Goal: Information Seeking & Learning: Find specific fact

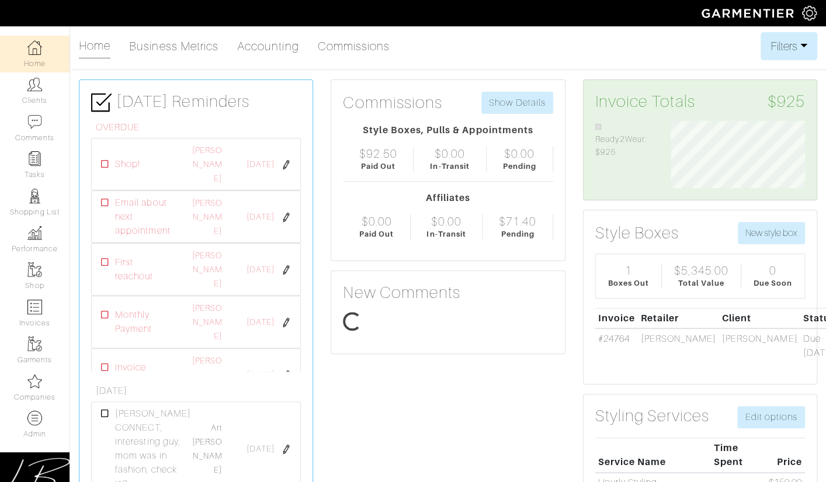
scroll to position [67, 151]
click at [803, 13] on img at bounding box center [809, 13] width 15 height 15
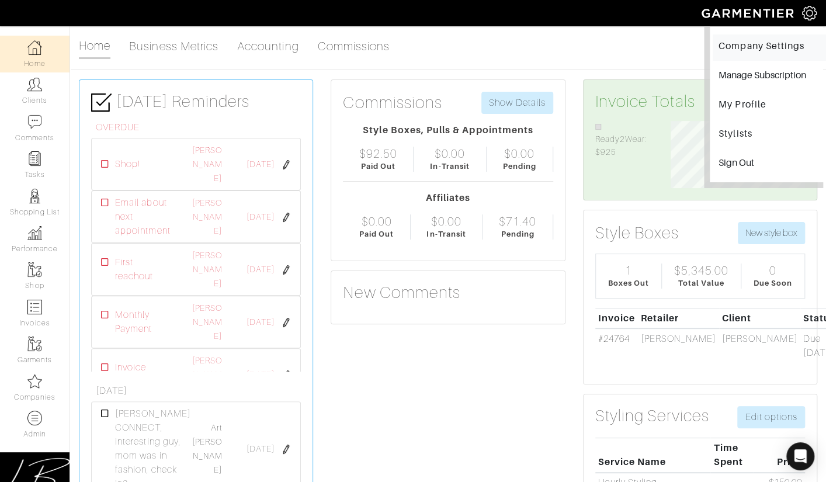
click at [747, 50] on link "Company Settings" at bounding box center [768, 47] width 113 height 26
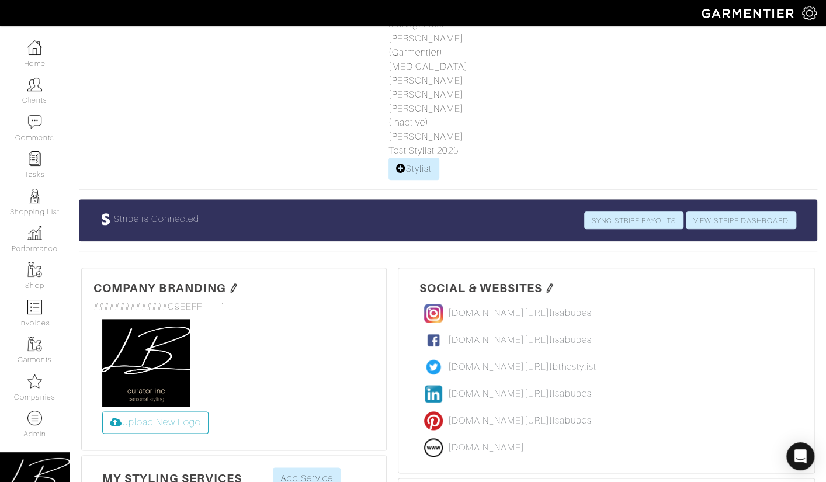
scroll to position [989, 0]
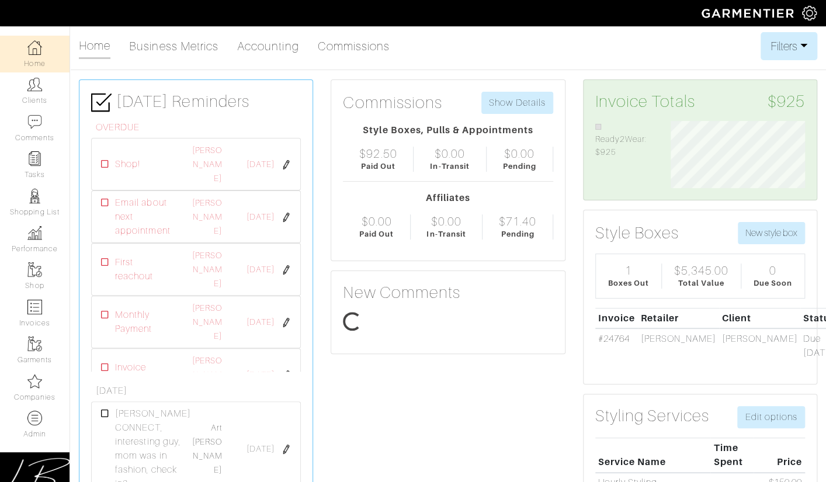
scroll to position [67, 151]
click at [25, 383] on link "Companies" at bounding box center [34, 387] width 69 height 37
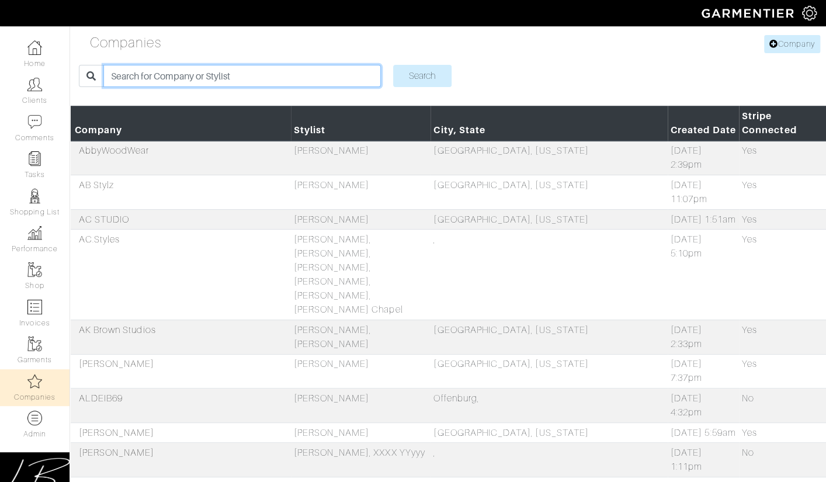
click at [183, 71] on input "search" at bounding box center [241, 76] width 277 height 22
type input "mike dawkins"
click at [393, 65] on input "Search" at bounding box center [422, 76] width 58 height 22
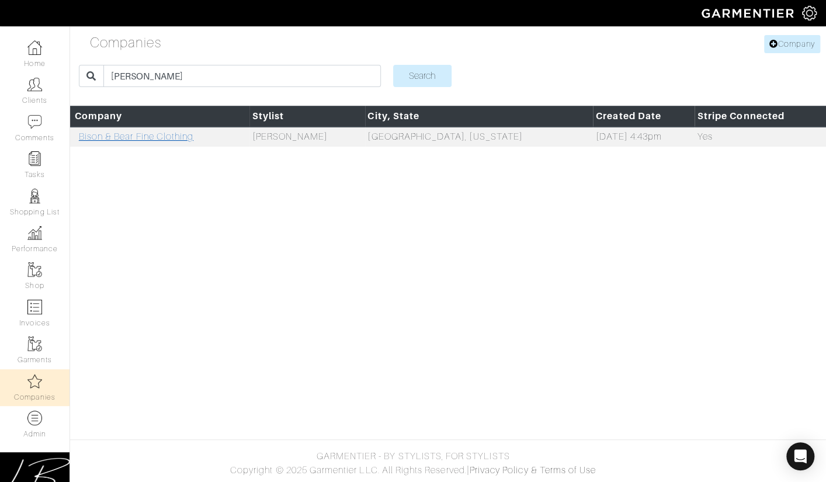
click at [173, 138] on link "Bison & Bear Fine Clothing" at bounding box center [136, 136] width 114 height 11
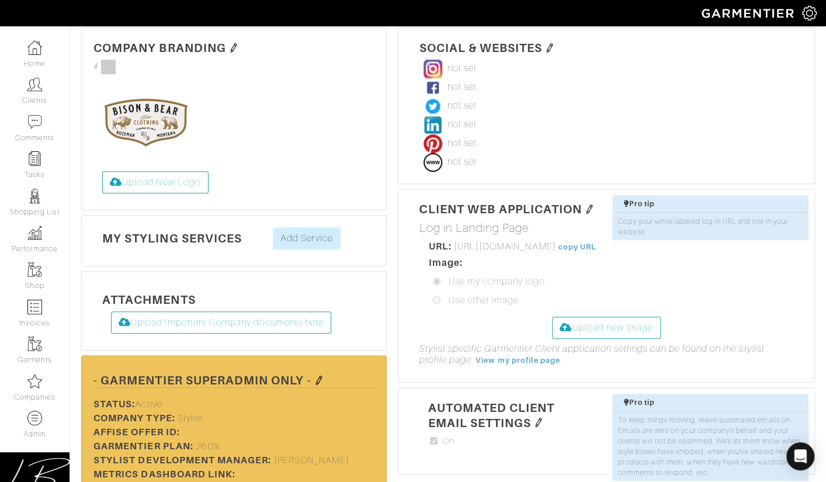
scroll to position [404, 0]
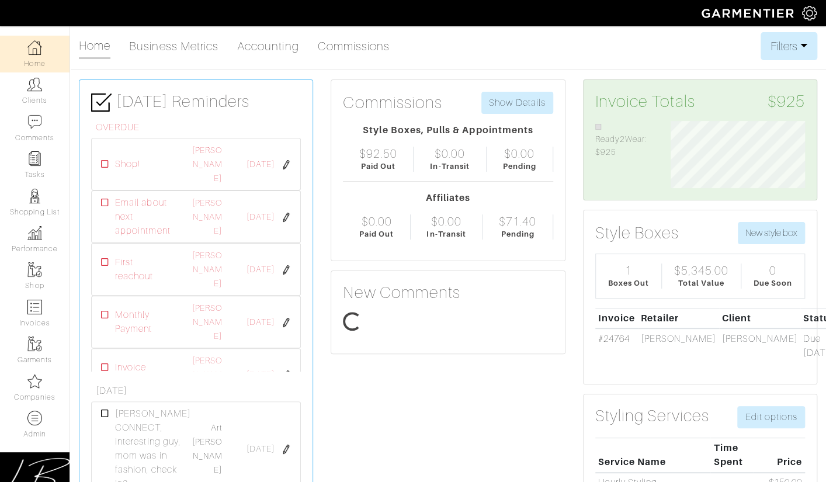
scroll to position [67, 151]
click at [29, 383] on img at bounding box center [34, 381] width 15 height 15
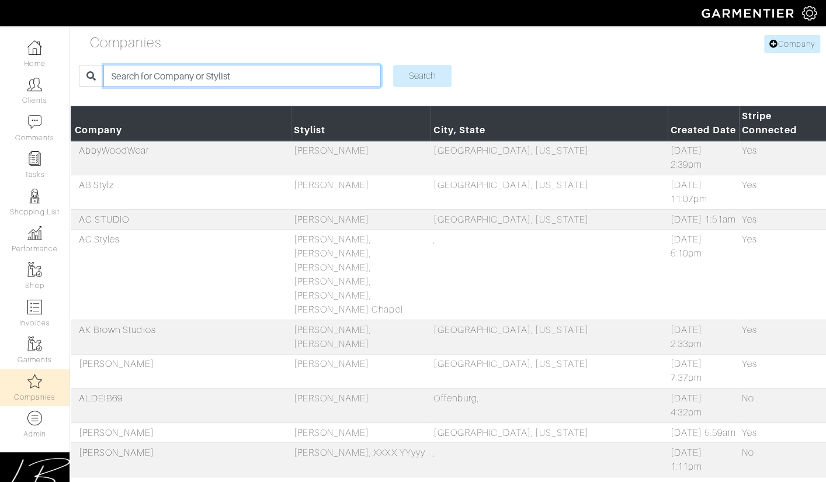
click at [186, 72] on input "search" at bounding box center [241, 76] width 277 height 22
type input "jeff"
click at [393, 65] on input "Search" at bounding box center [422, 76] width 58 height 22
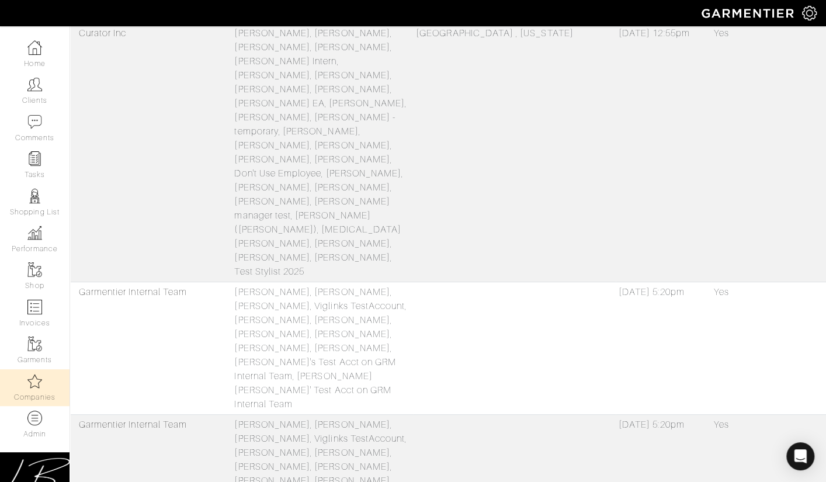
scroll to position [140, 0]
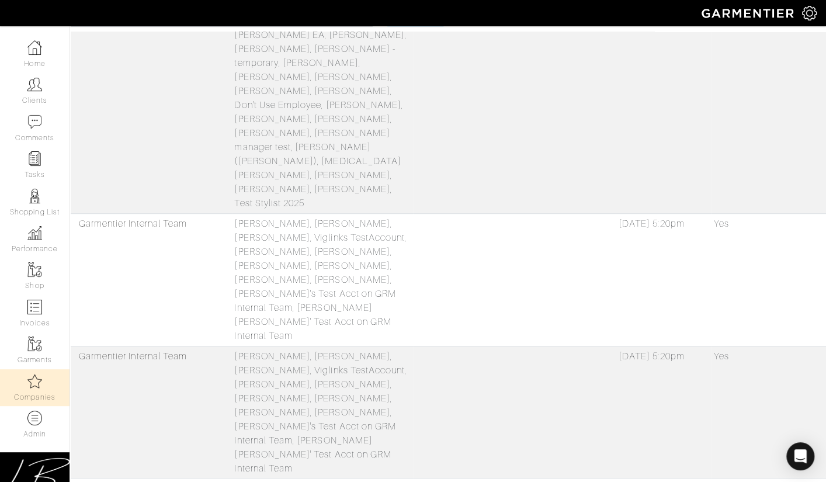
click at [105, 481] on link "[PERSON_NAME] CUSTOM" at bounding box center [138, 488] width 119 height 11
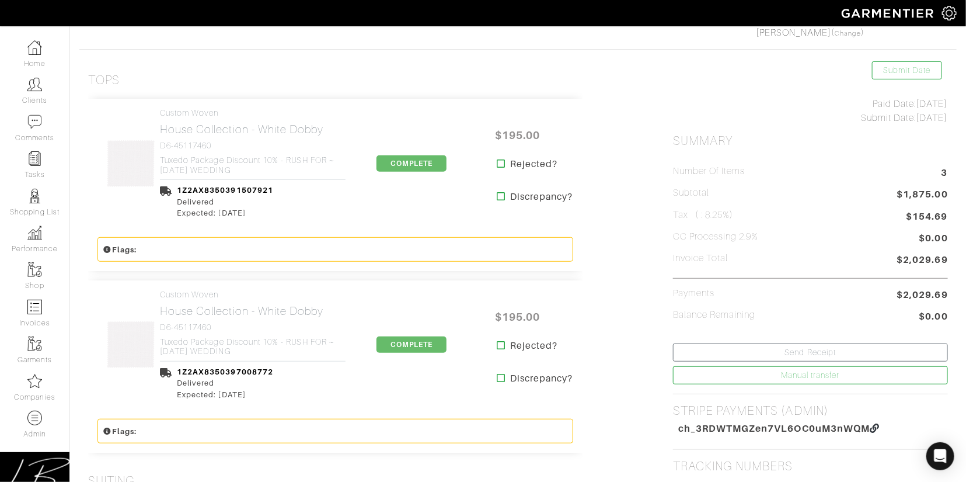
scroll to position [204, 0]
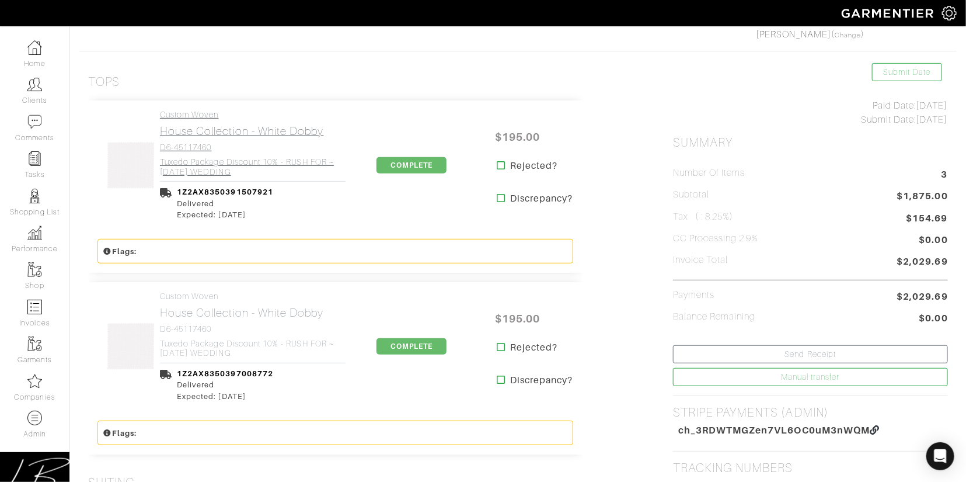
click at [238, 145] on h4 "D6-45117460" at bounding box center [253, 147] width 186 height 10
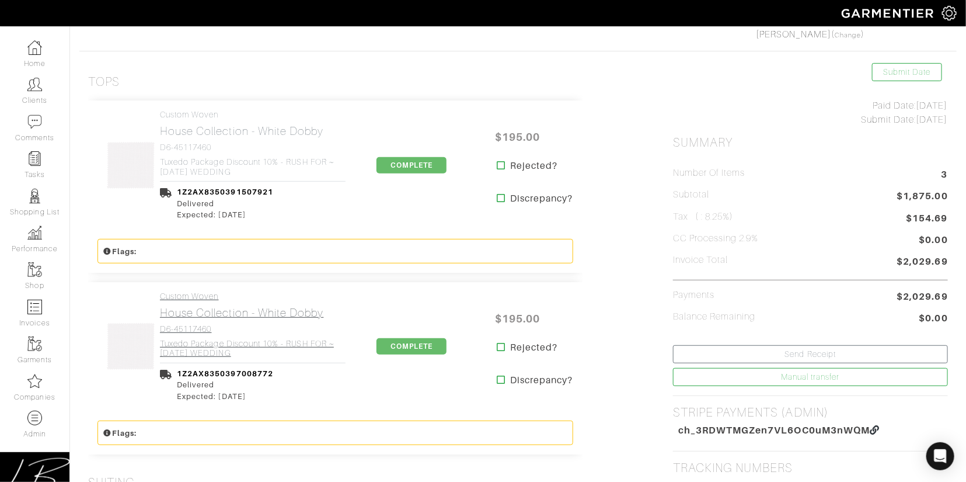
click at [195, 314] on h2 "House Collection - White Dobby" at bounding box center [253, 312] width 186 height 13
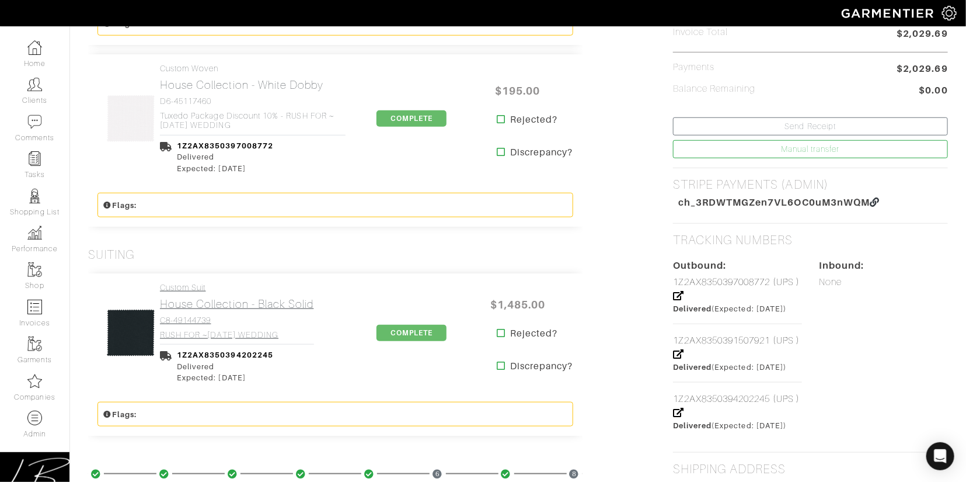
scroll to position [432, 0]
click at [196, 312] on link "Custom Suit House Collection - Black Solid C8-49144739 RUSH FOR ~5/18/25 WEDDING" at bounding box center [237, 311] width 154 height 57
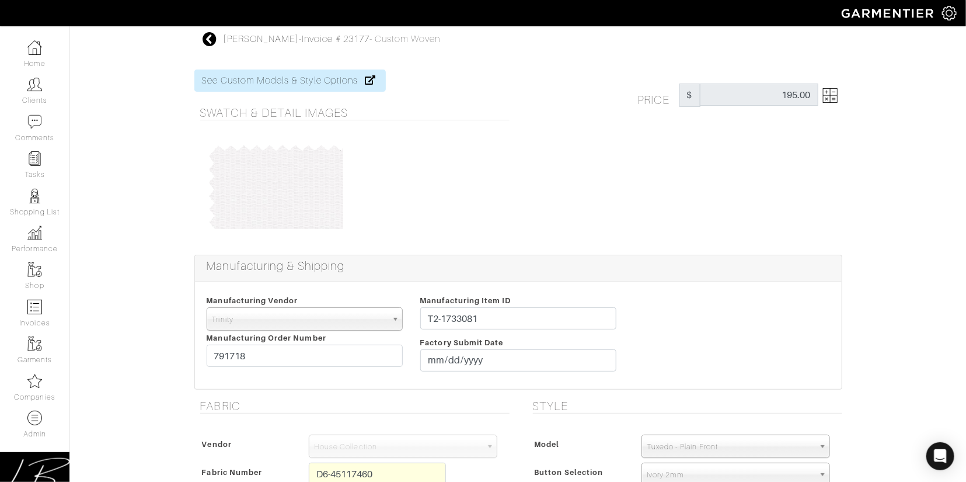
click at [825, 96] on img at bounding box center [830, 95] width 15 height 15
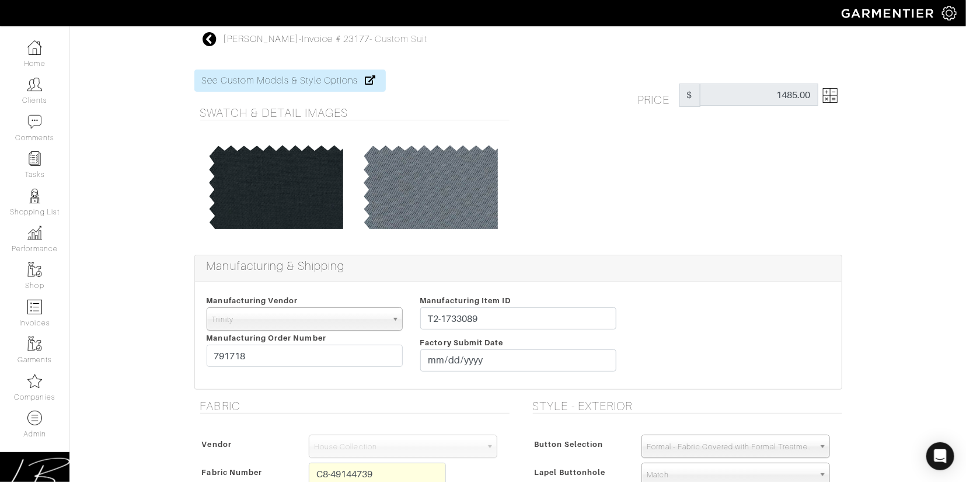
click at [831, 95] on img at bounding box center [830, 95] width 15 height 15
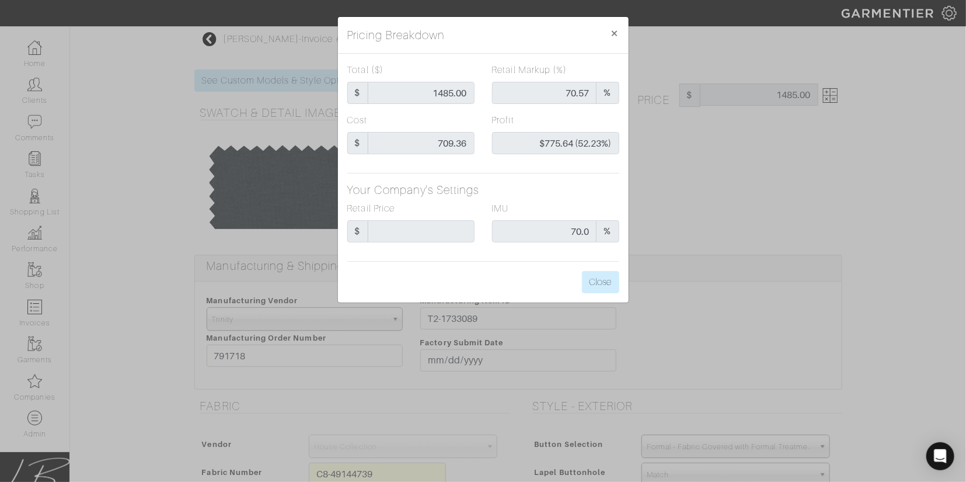
drag, startPoint x: 831, startPoint y: 95, endPoint x: 777, endPoint y: 68, distance: 60.8
click at [831, 95] on div "Pricing Breakdown × Total ($) $ 1485.00 Retail Markup (%) 70.57 % Cost $ 709.36…" at bounding box center [483, 241] width 966 height 482
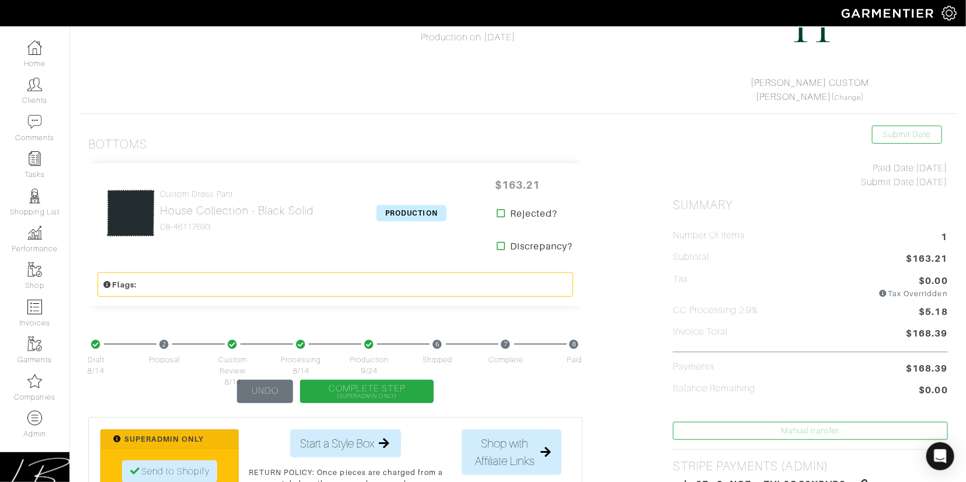
scroll to position [146, 0]
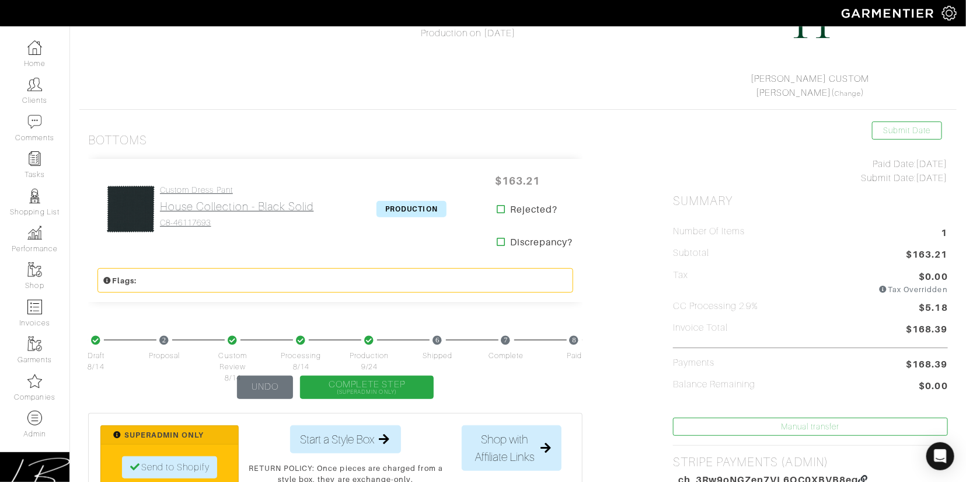
click at [232, 208] on h2 "House Collection - Black Solid" at bounding box center [237, 206] width 154 height 13
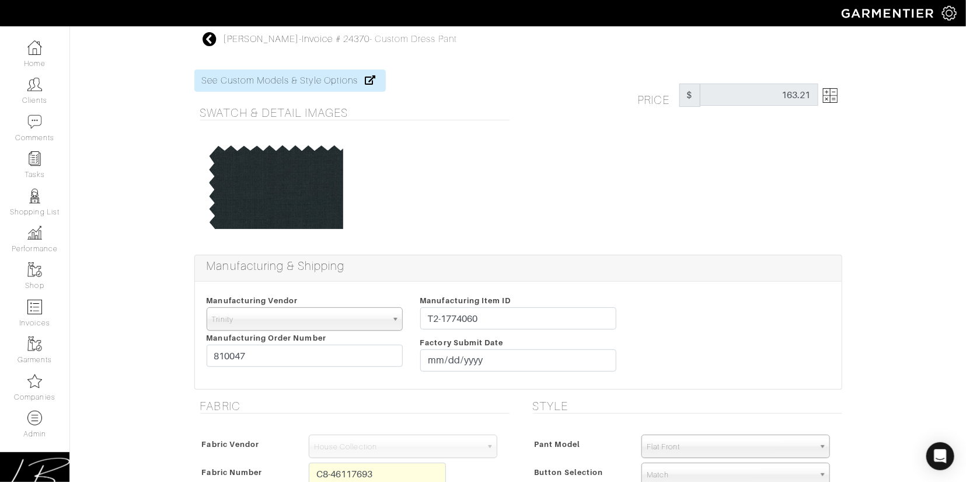
click at [828, 96] on img at bounding box center [830, 95] width 15 height 15
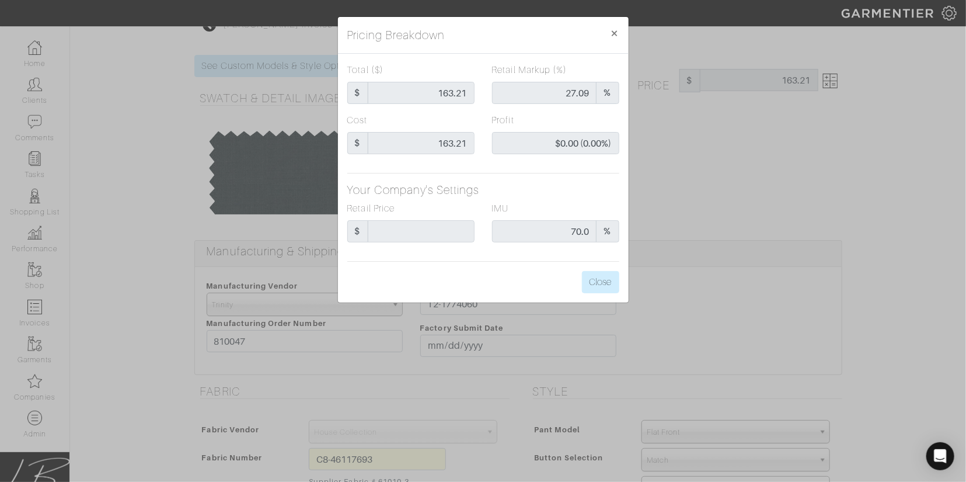
scroll to position [18, 0]
click at [798, 132] on div "Pricing Breakdown × Total ($) $ 163.21 Retail Markup (%) 27.09 % Cost $ 163.21 …" at bounding box center [483, 241] width 966 height 482
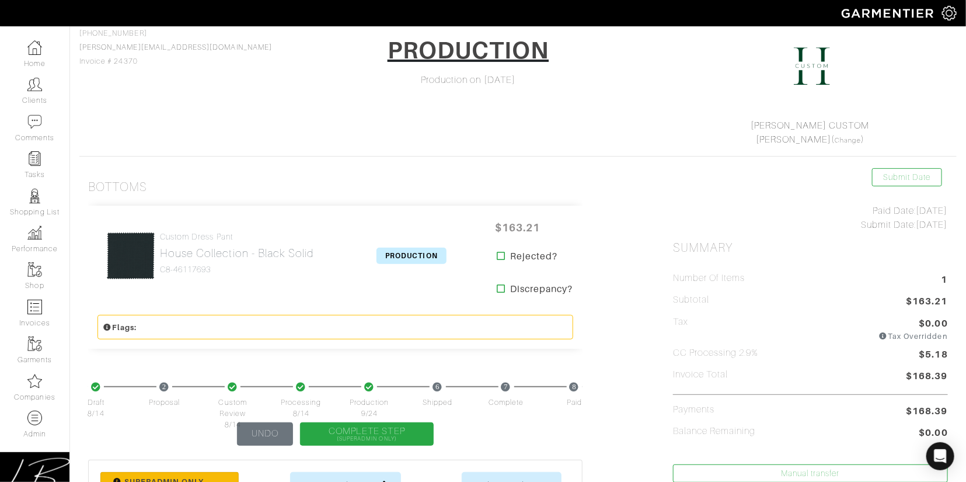
scroll to position [101, 0]
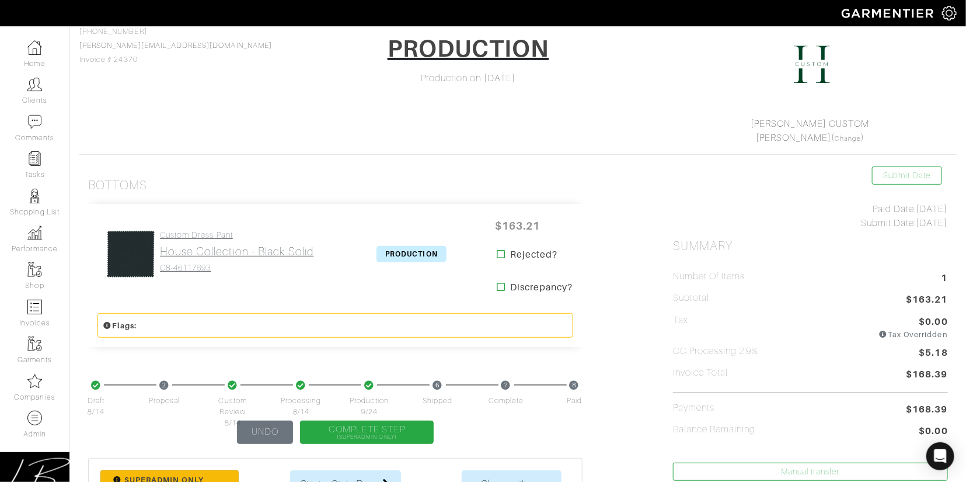
click at [238, 235] on h4 "Custom Dress Pant" at bounding box center [237, 235] width 154 height 10
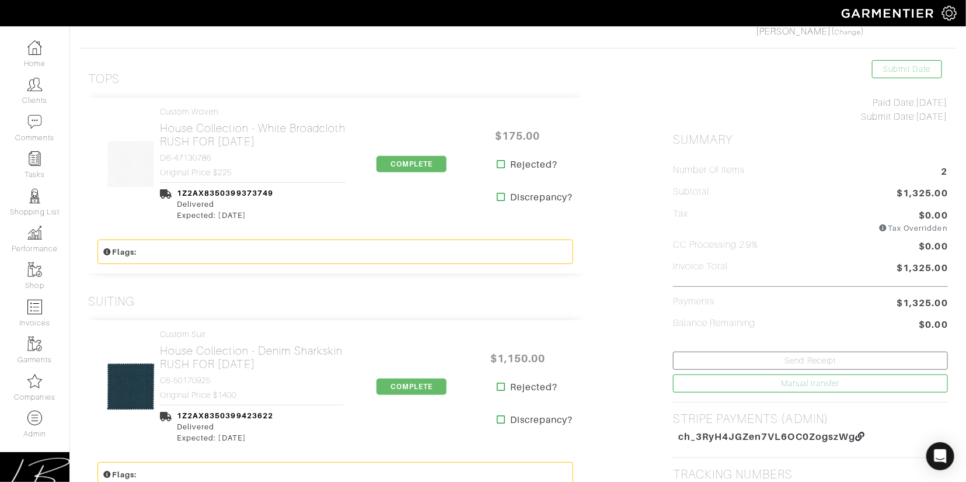
scroll to position [205, 0]
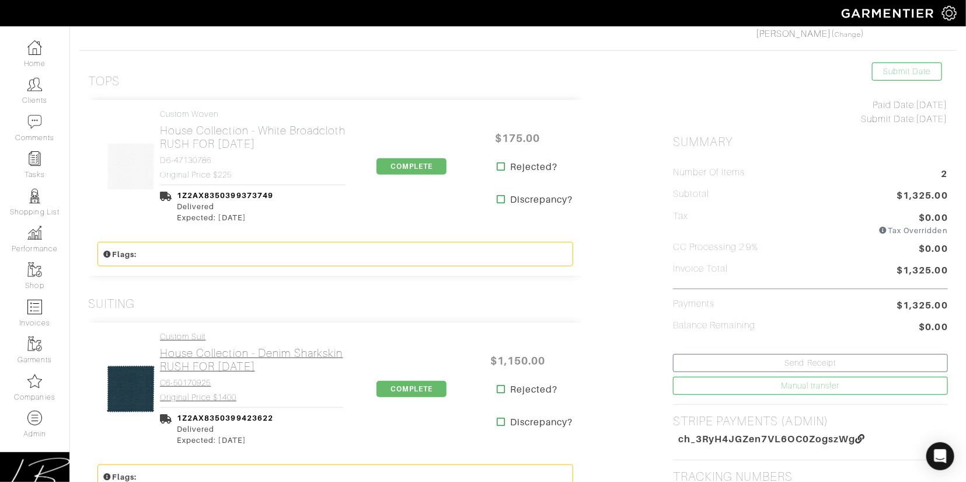
click at [263, 345] on link "Custom Suit House Collection - Denim Sharkskin RUSH FOR [DATE] C6-50170925 Orig…" at bounding box center [251, 367] width 183 height 70
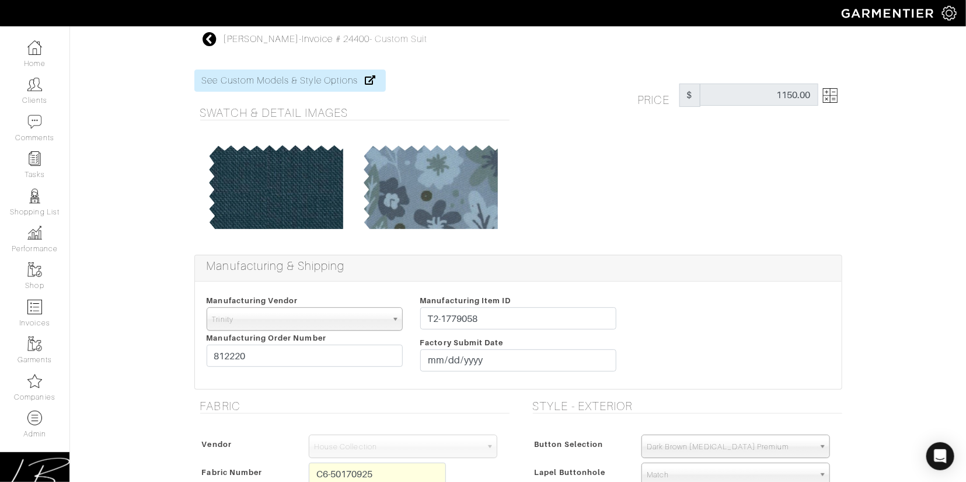
click at [833, 91] on img at bounding box center [830, 95] width 15 height 15
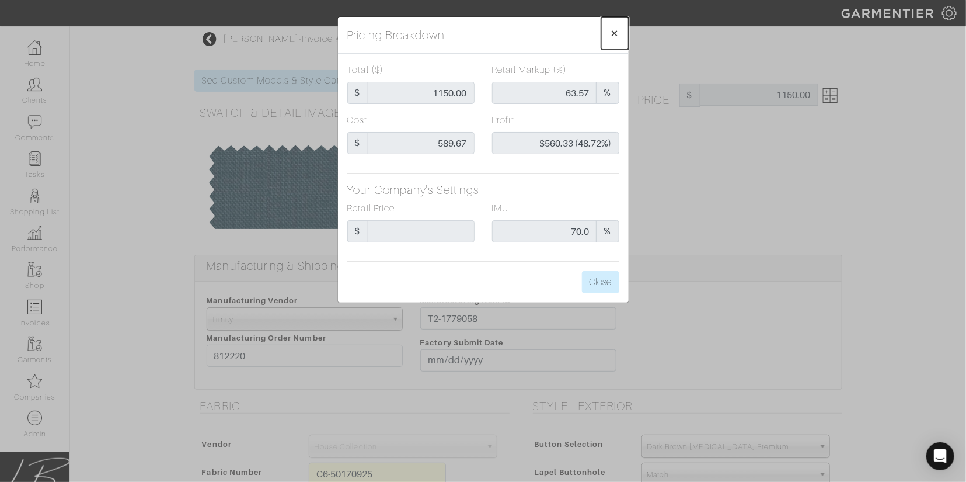
click at [615, 34] on span "×" at bounding box center [615, 33] width 9 height 16
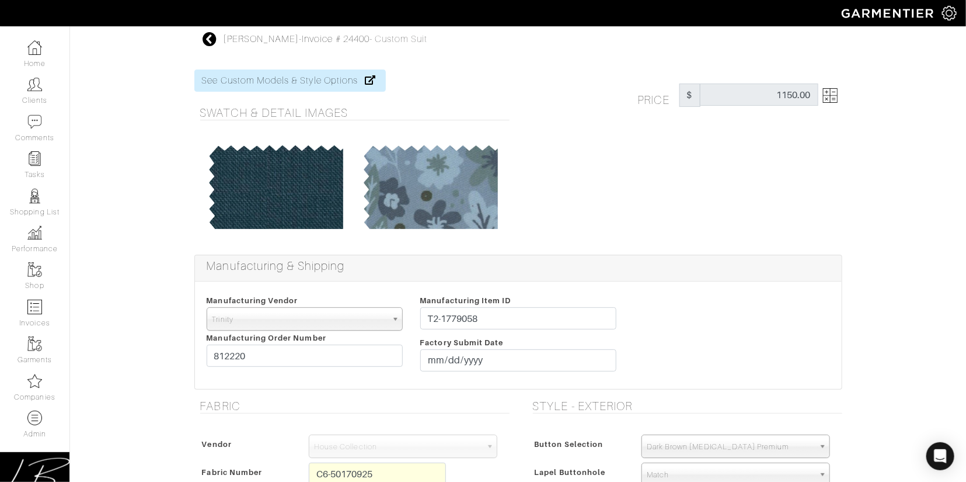
scroll to position [205, 0]
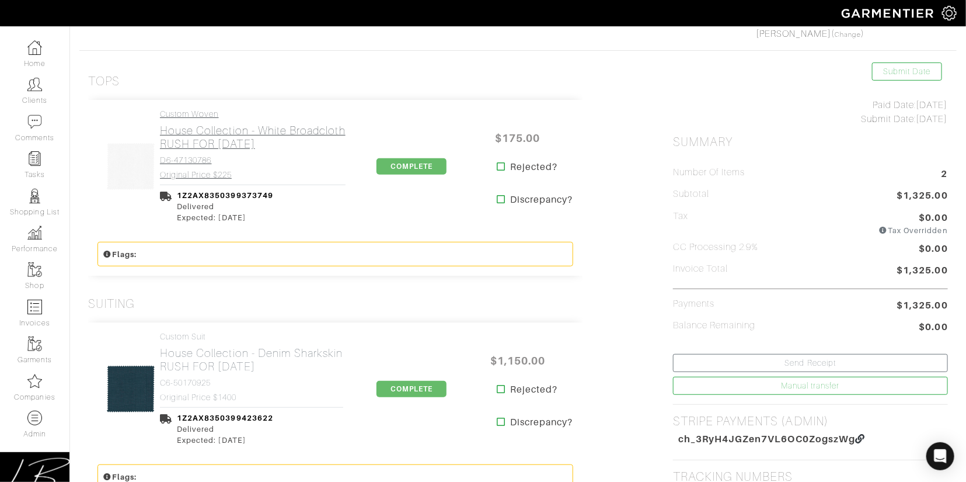
click at [180, 137] on h2 "House Collection - White Broadcloth RUSH FOR 9/27/25" at bounding box center [253, 137] width 186 height 27
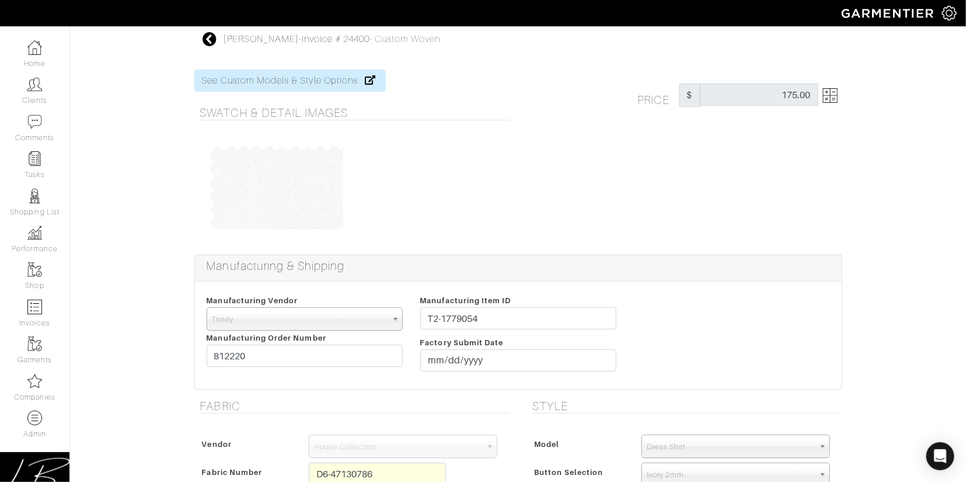
click at [825, 91] on img at bounding box center [830, 95] width 15 height 15
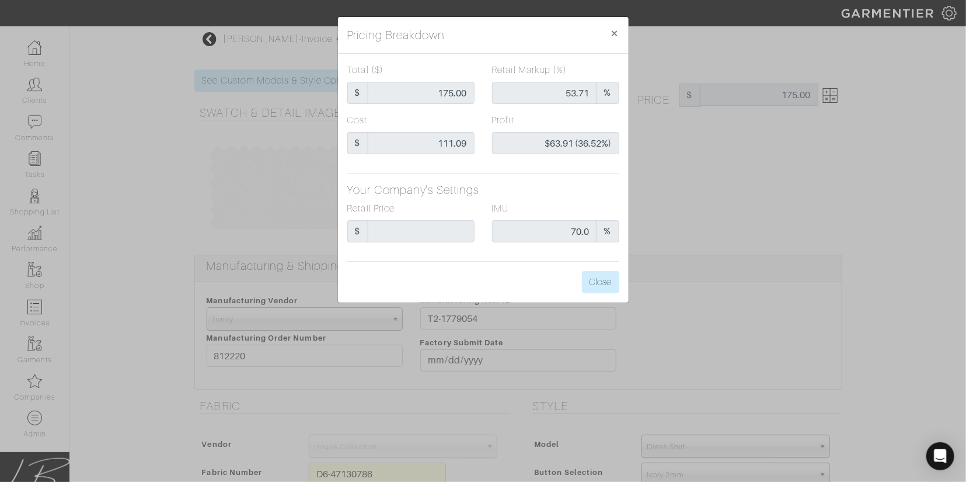
click at [651, 169] on div "Pricing Breakdown × Total ($) $ 175.00 Retail Markup (%) 53.71 % Cost $ 111.09 …" at bounding box center [483, 241] width 966 height 482
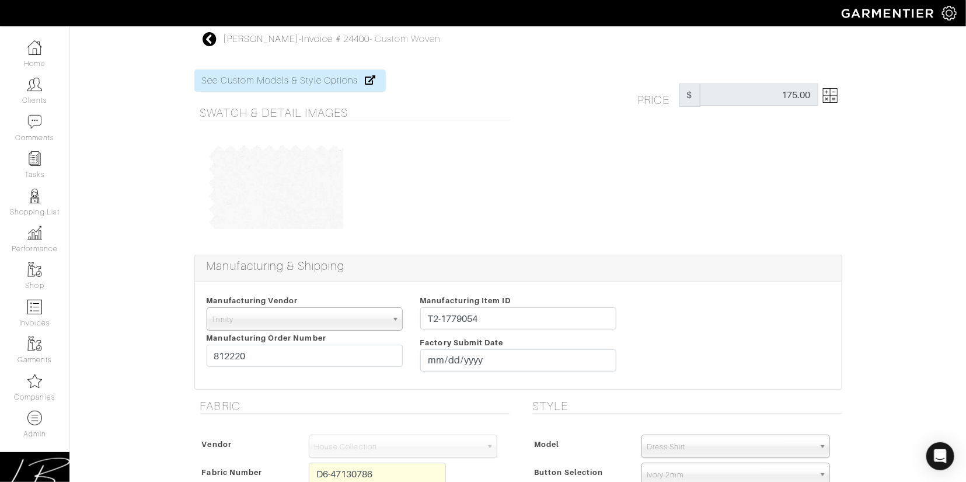
scroll to position [205, 0]
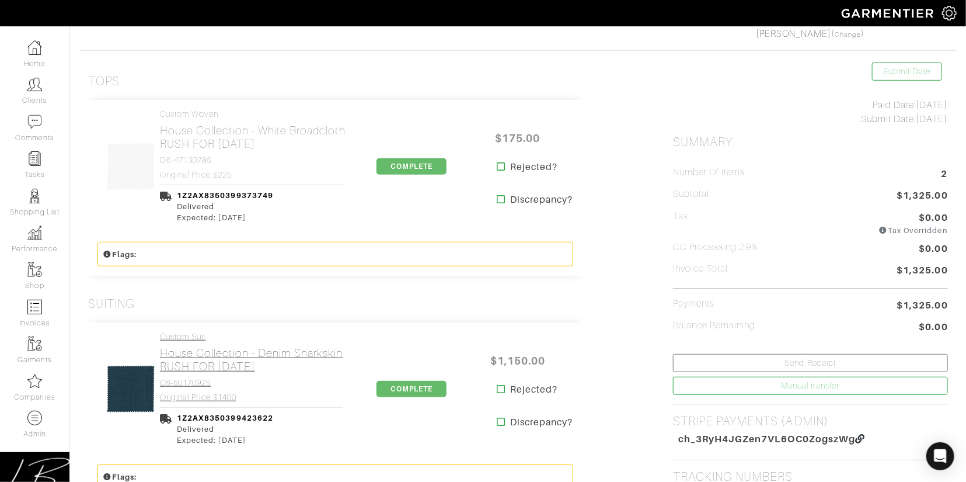
click at [217, 363] on h2 "House Collection - Denim Sharkskin RUSH FOR 9/27/25" at bounding box center [251, 359] width 183 height 27
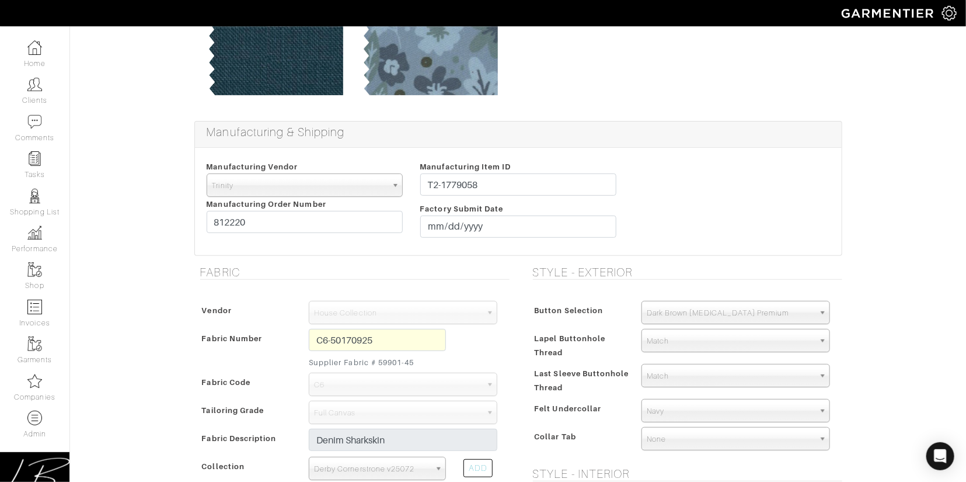
scroll to position [199, 0]
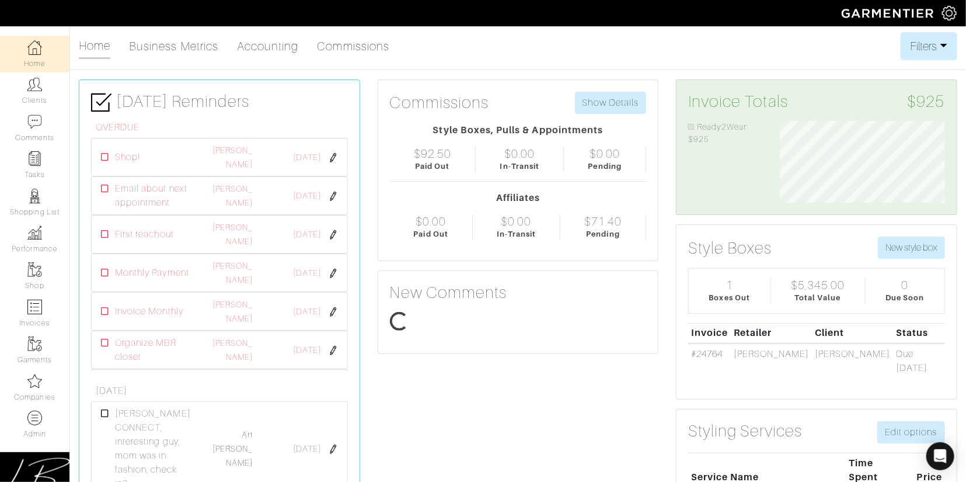
scroll to position [82, 182]
click at [42, 416] on link "Admin" at bounding box center [34, 424] width 69 height 37
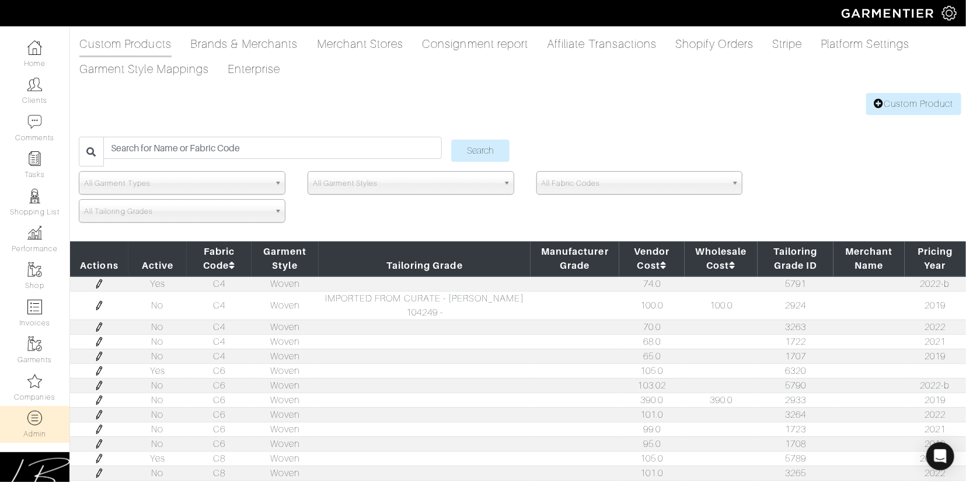
click at [583, 183] on span "All Fabric Codes" at bounding box center [635, 183] width 186 height 23
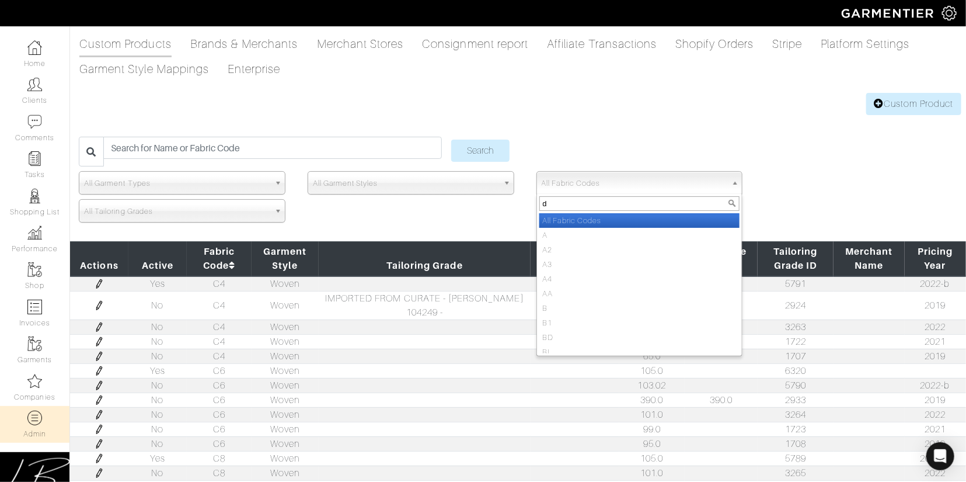
type input "d6"
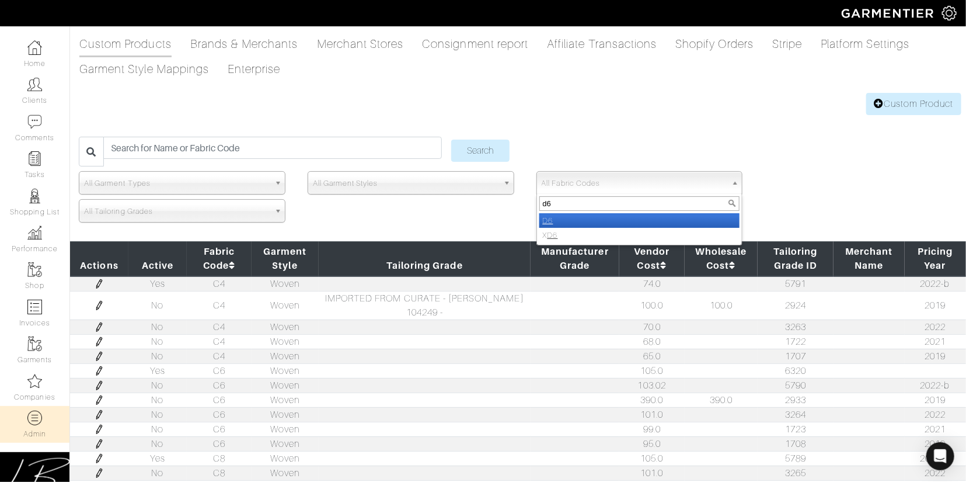
select select "D6"
click at [451, 140] on input "Search" at bounding box center [480, 151] width 58 height 22
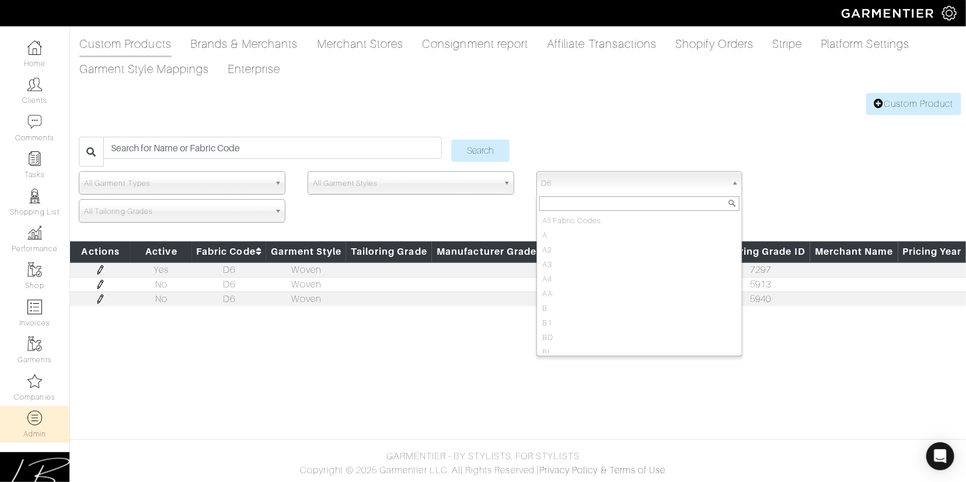
scroll to position [356, 0]
click at [565, 183] on span "D6" at bounding box center [635, 183] width 186 height 23
type input "l2"
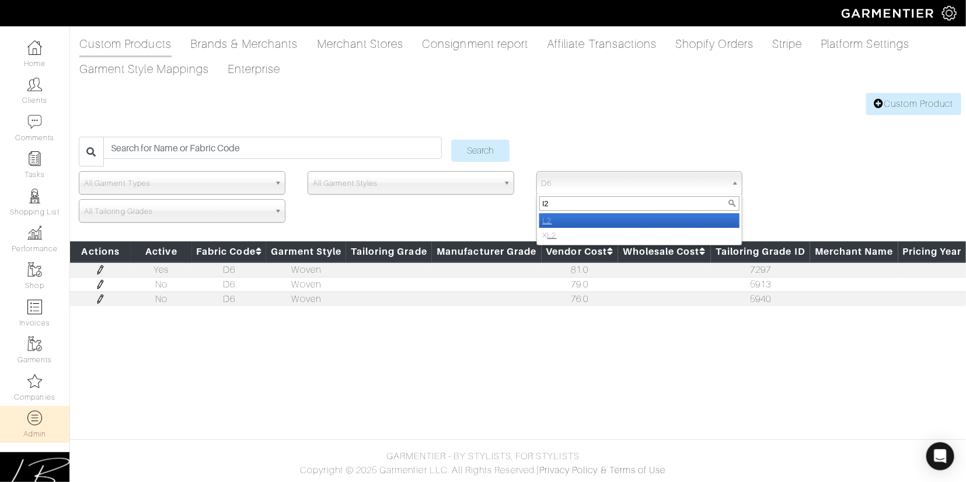
select select "L2"
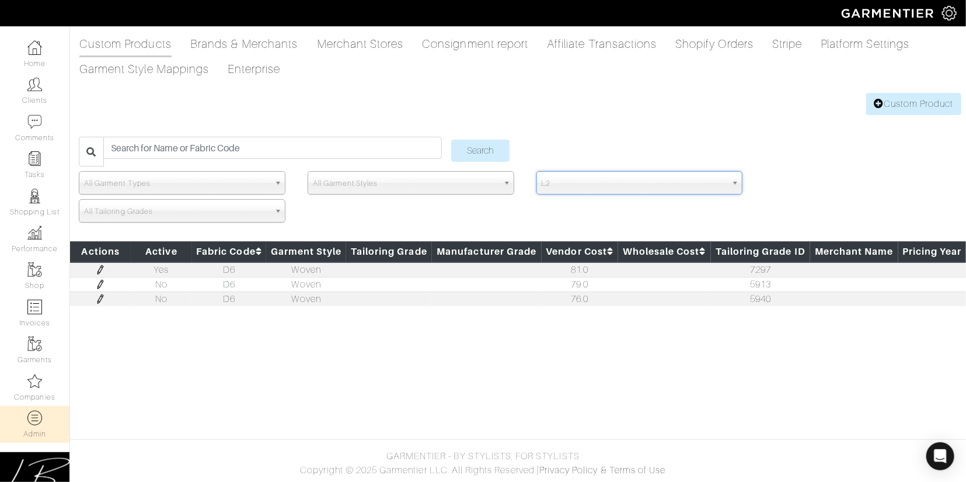
click at [451, 140] on input "Search" at bounding box center [480, 151] width 58 height 22
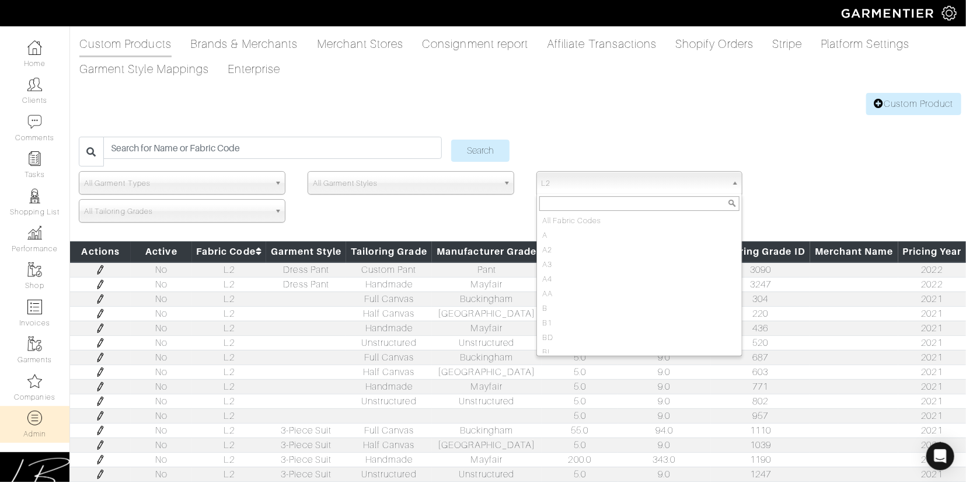
scroll to position [1145, 0]
click at [618, 188] on span "L2" at bounding box center [635, 183] width 186 height 23
type input "c6"
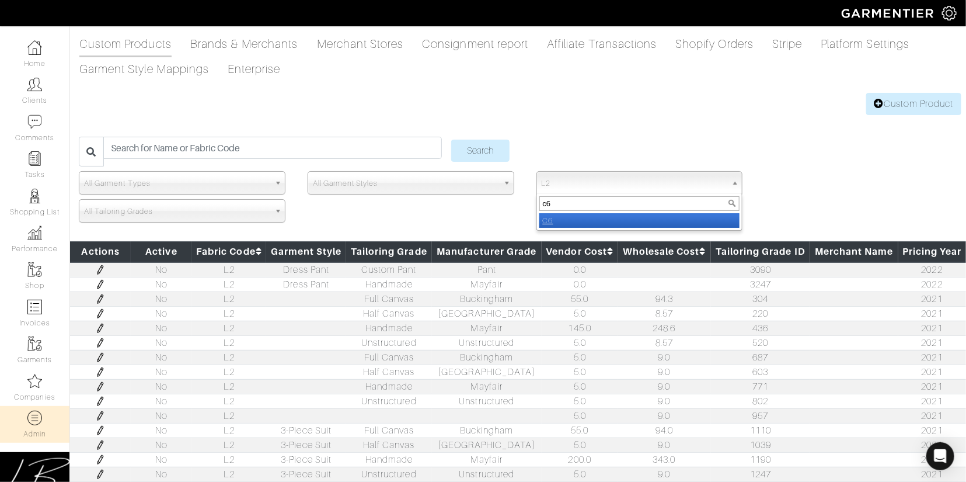
select select "C6"
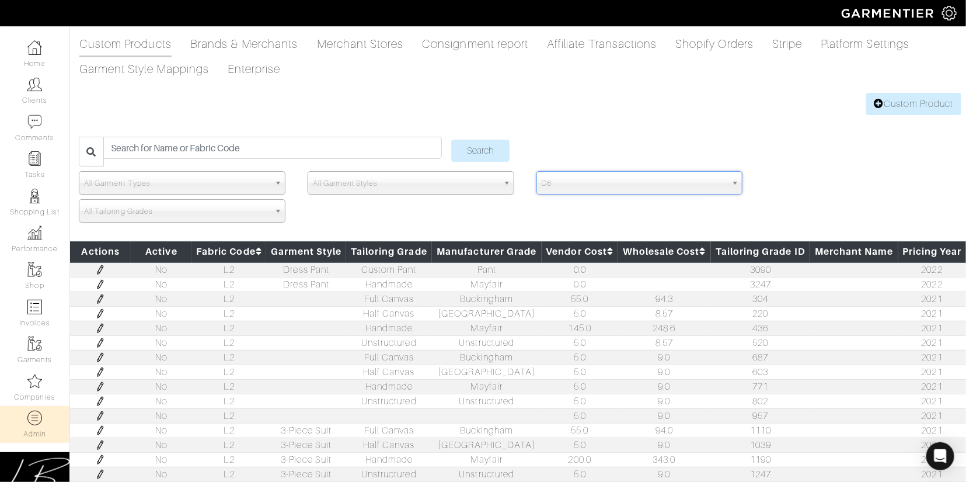
click at [451, 140] on input "Search" at bounding box center [480, 151] width 58 height 22
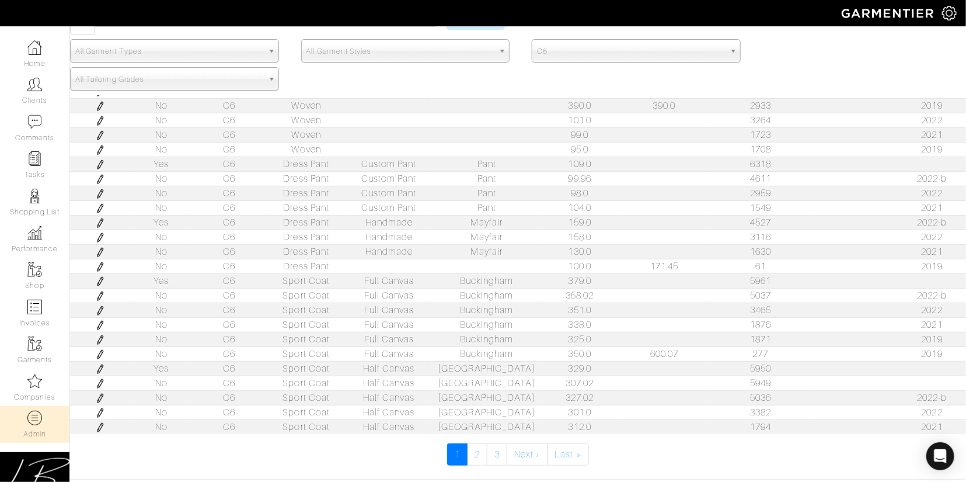
scroll to position [249, 0]
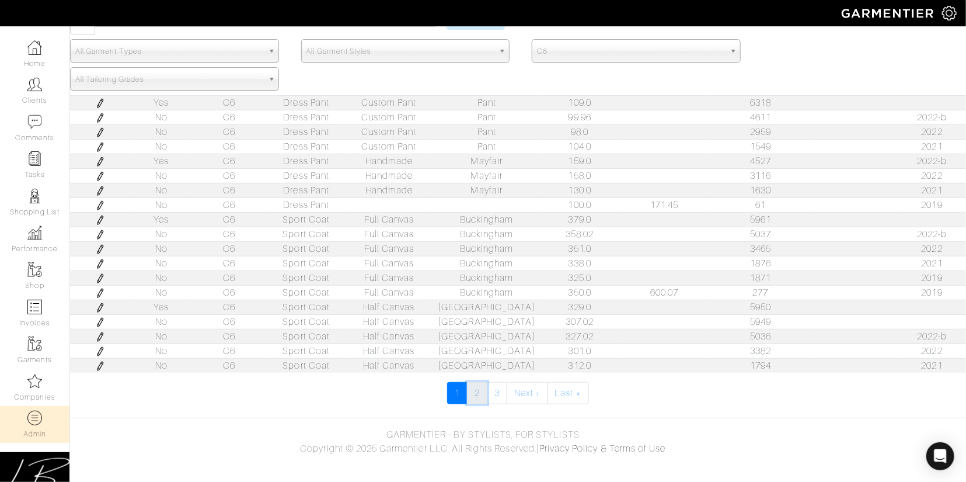
click at [482, 390] on link "2" at bounding box center [477, 393] width 20 height 22
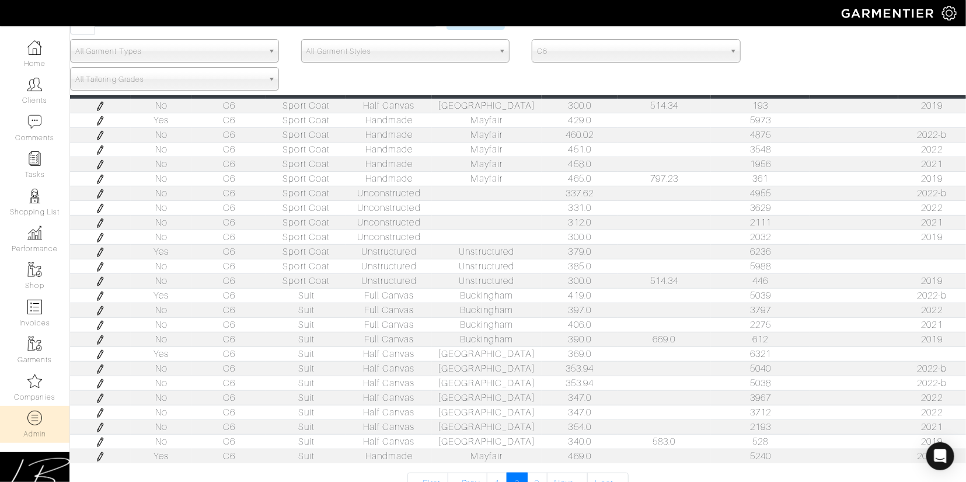
scroll to position [160, 0]
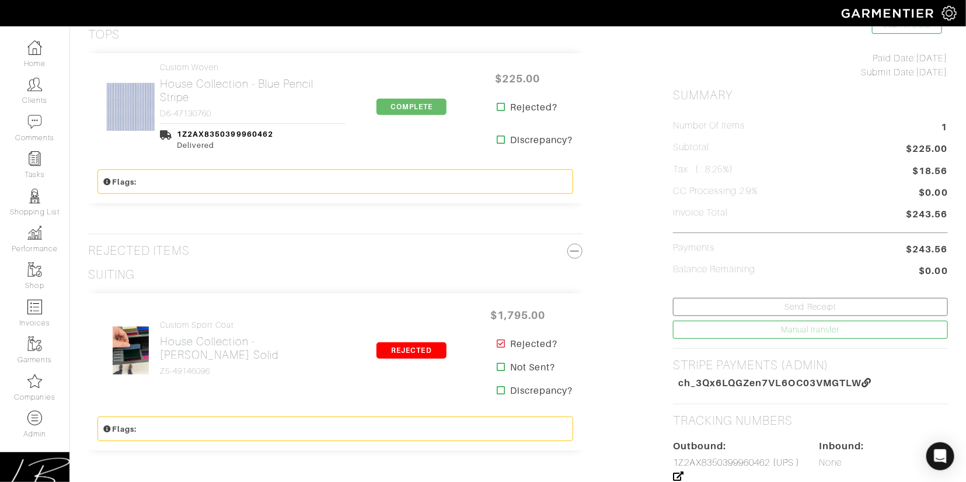
scroll to position [224, 0]
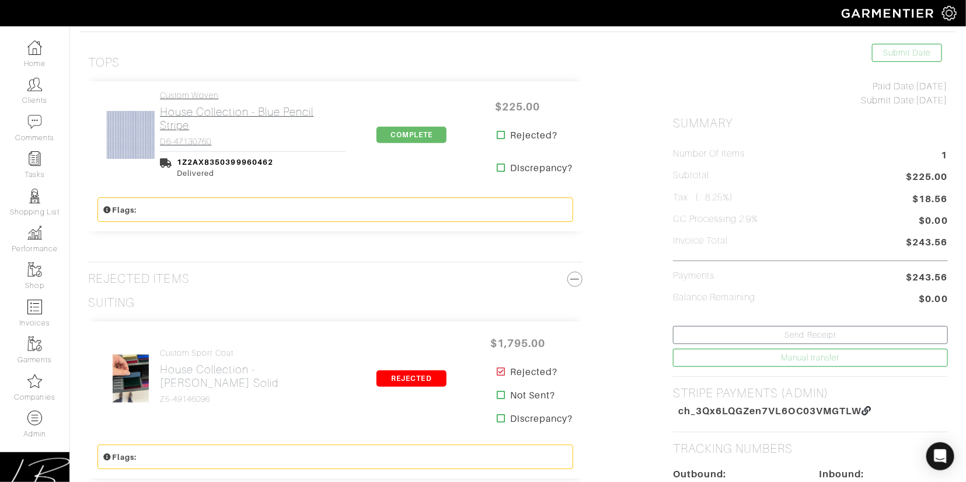
click at [222, 110] on h2 "House Collection - Blue Pencil Stripe" at bounding box center [253, 118] width 186 height 27
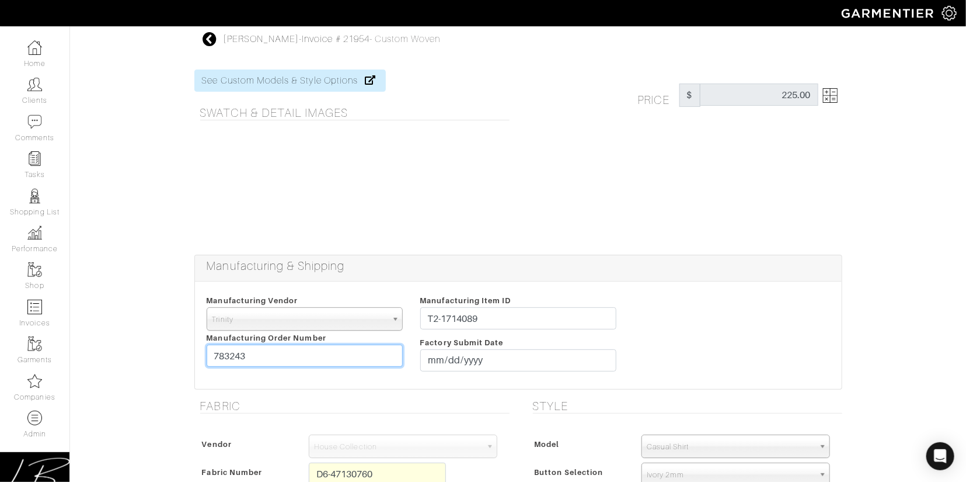
drag, startPoint x: 294, startPoint y: 355, endPoint x: 295, endPoint y: 345, distance: 10.5
click at [295, 345] on input "783243" at bounding box center [305, 356] width 196 height 22
